Goal: Use online tool/utility: Use online tool/utility

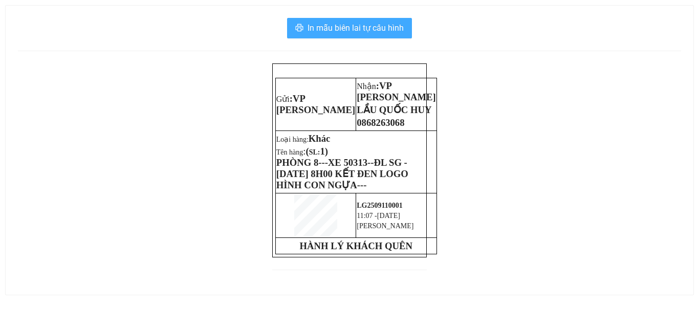
click at [339, 32] on span "In mẫu biên lai tự cấu hình" at bounding box center [356, 27] width 96 height 13
